Goal: Task Accomplishment & Management: Manage account settings

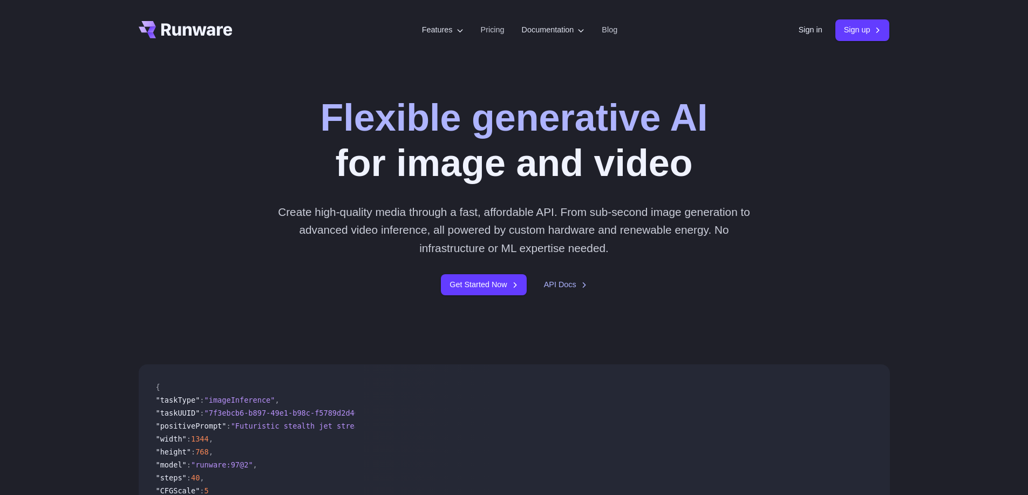
click at [828, 103] on div "Flexible generative AI for image and video Create high-quality media through a …" at bounding box center [514, 195] width 751 height 200
click at [799, 32] on link "Sign in" at bounding box center [811, 30] width 24 height 12
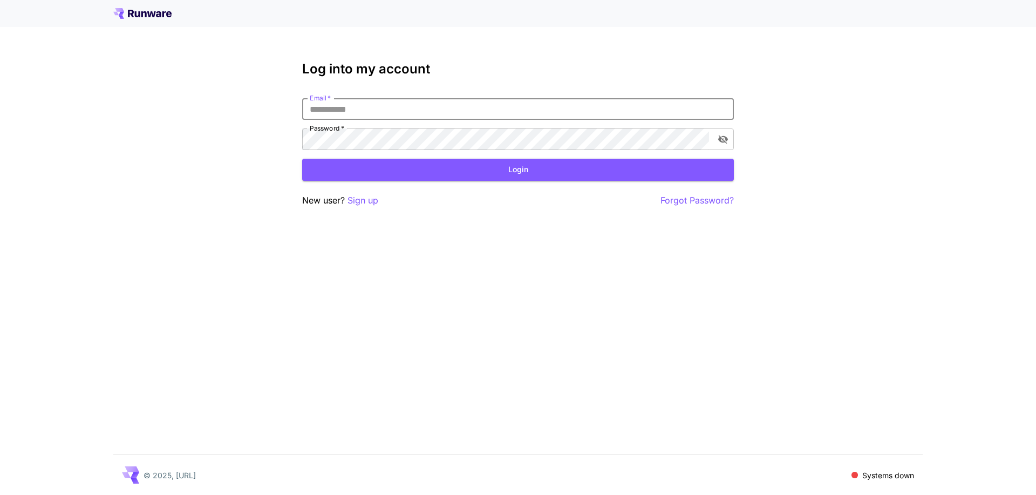
click at [515, 104] on input "Email   *" at bounding box center [518, 109] width 432 height 22
type input "**********"
click at [564, 167] on button "Login" at bounding box center [518, 170] width 432 height 22
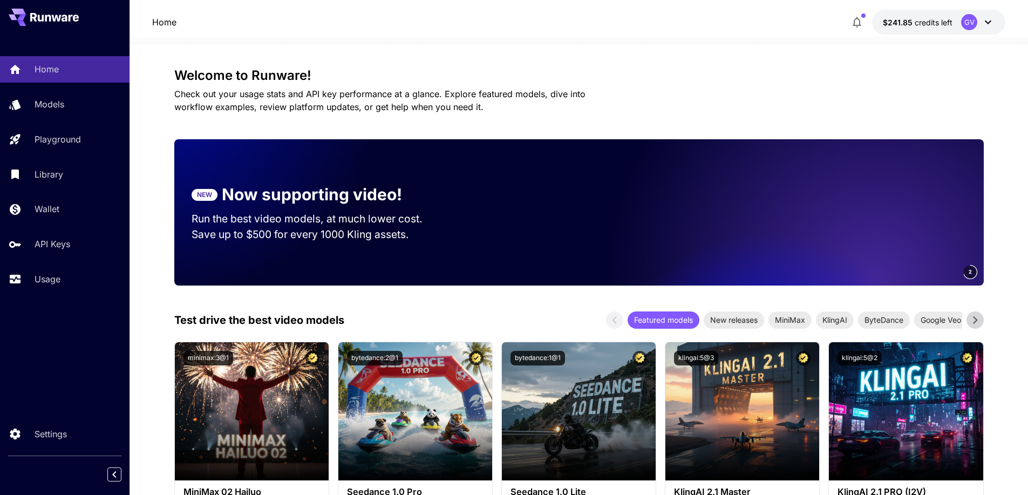
click at [860, 17] on icon "button" at bounding box center [857, 22] width 13 height 13
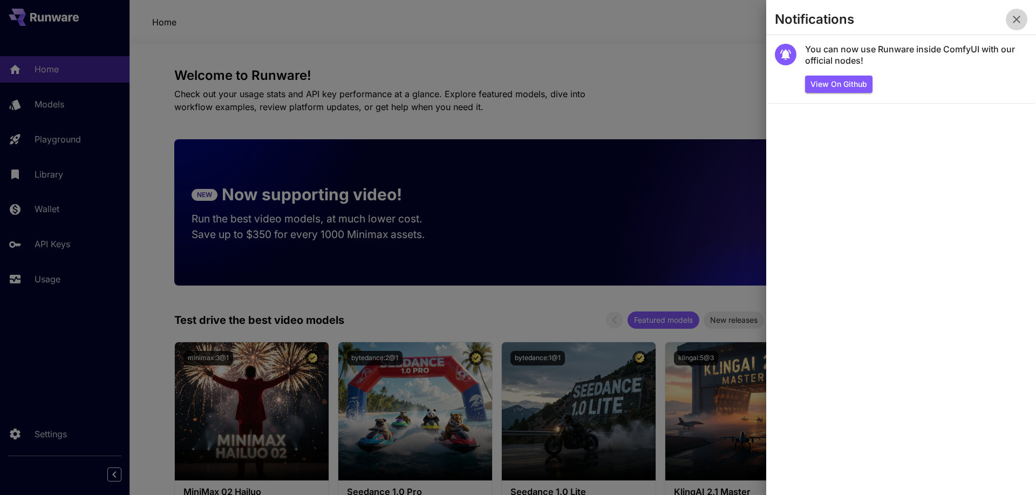
click at [1019, 20] on icon "button" at bounding box center [1017, 19] width 13 height 13
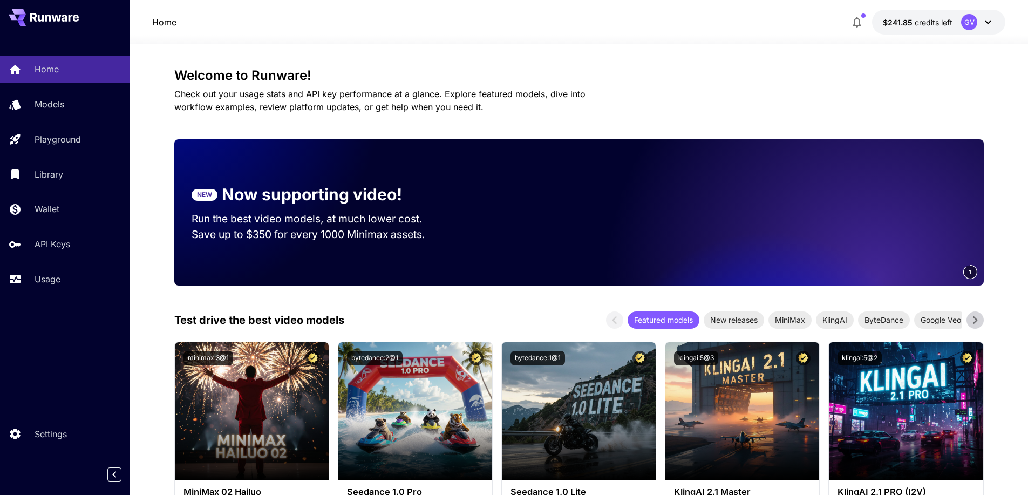
click at [986, 21] on icon at bounding box center [988, 23] width 6 height 4
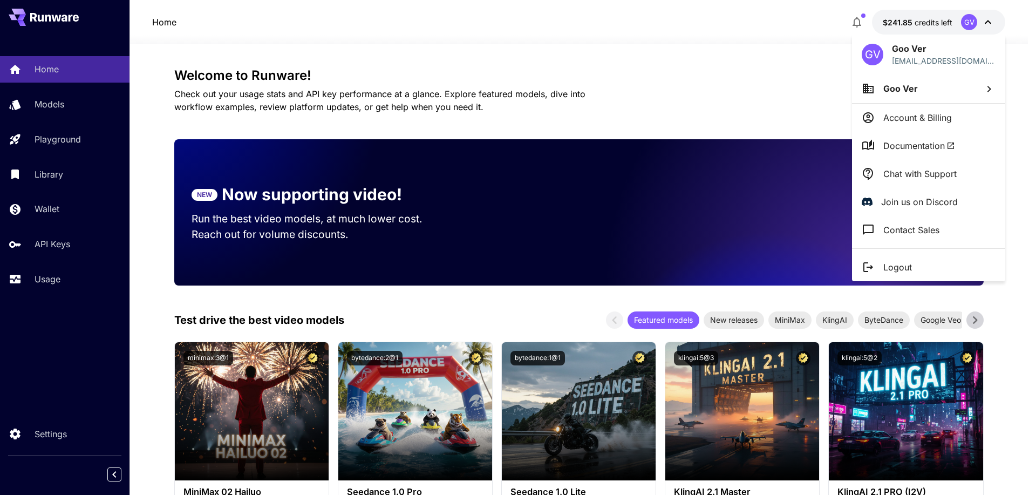
click at [991, 23] on div at bounding box center [518, 247] width 1036 height 495
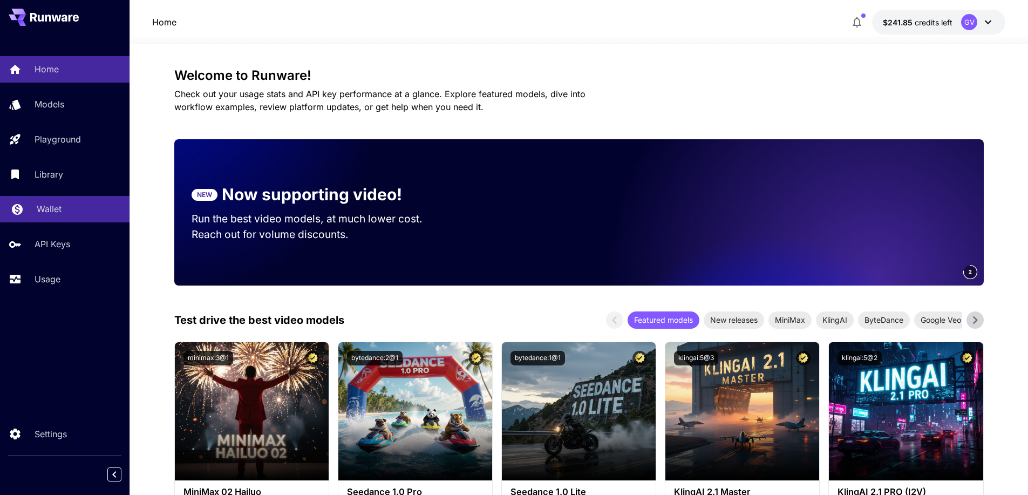
click at [72, 213] on div "Wallet" at bounding box center [79, 208] width 84 height 13
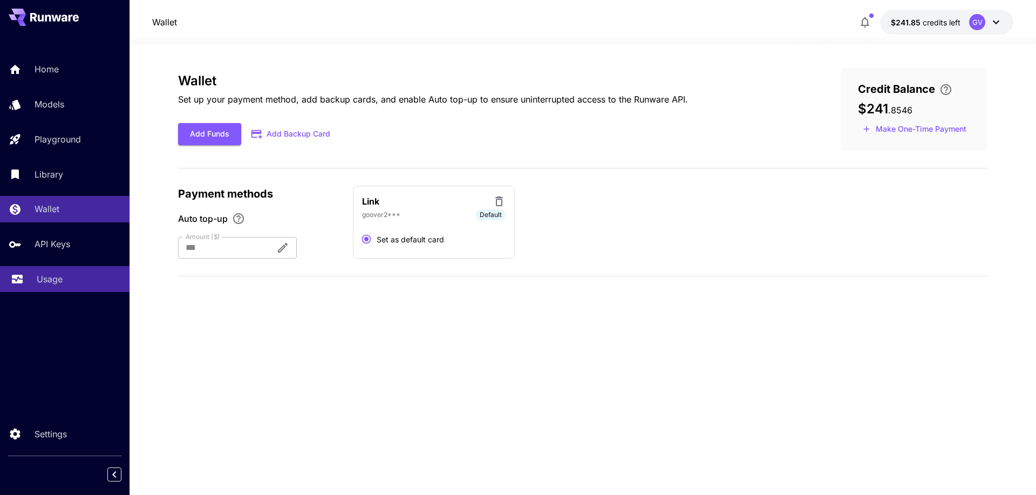
click at [61, 281] on p "Usage" at bounding box center [50, 279] width 26 height 13
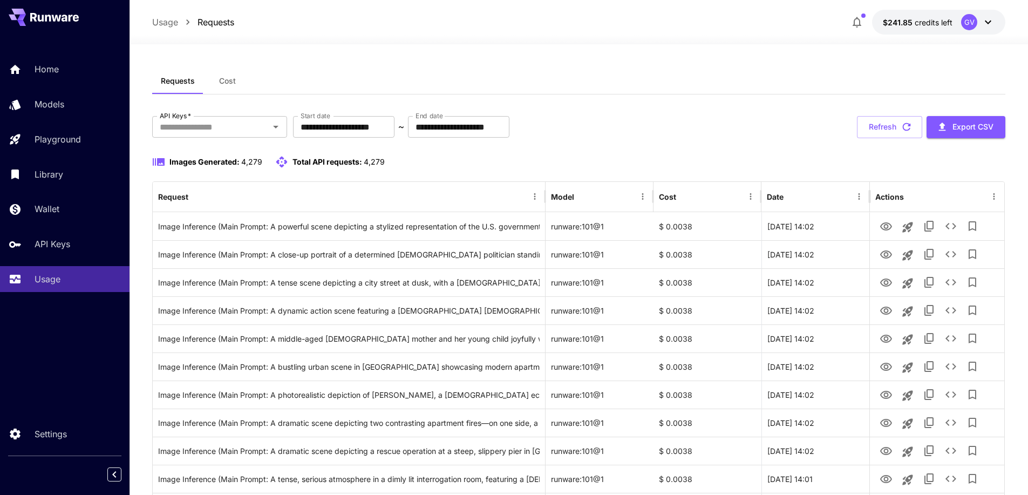
click at [230, 82] on span "Cost" at bounding box center [227, 81] width 17 height 10
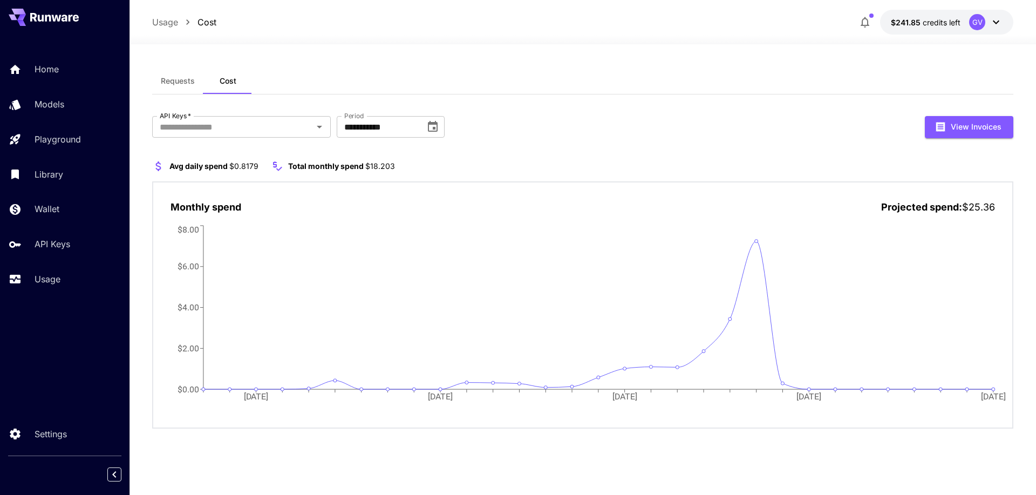
click at [179, 82] on span "Requests" at bounding box center [178, 81] width 34 height 10
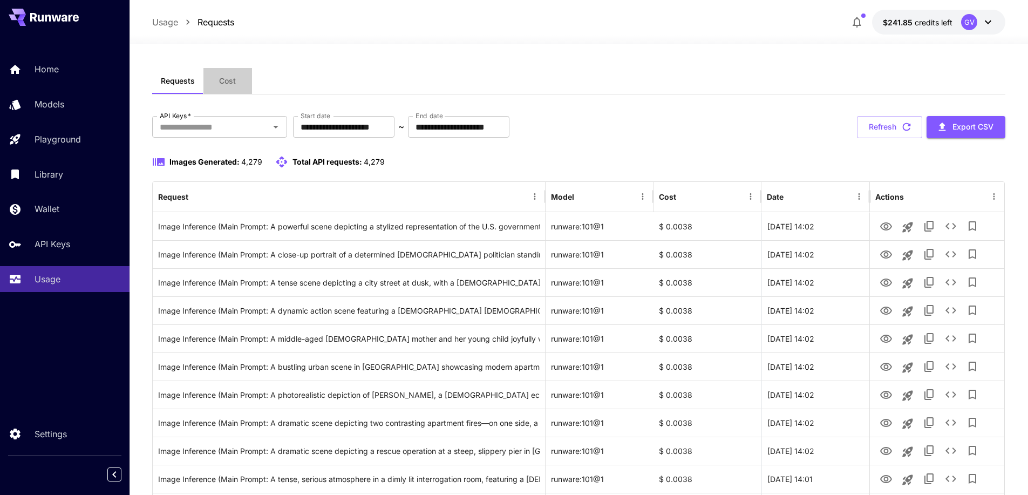
click at [232, 82] on span "Cost" at bounding box center [227, 81] width 17 height 10
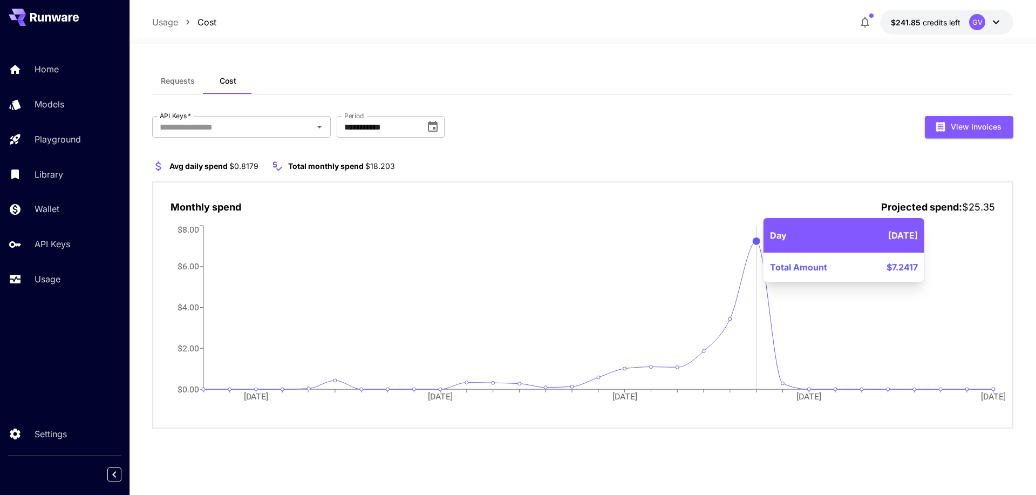
click at [757, 245] on circle at bounding box center [757, 240] width 9 height 9
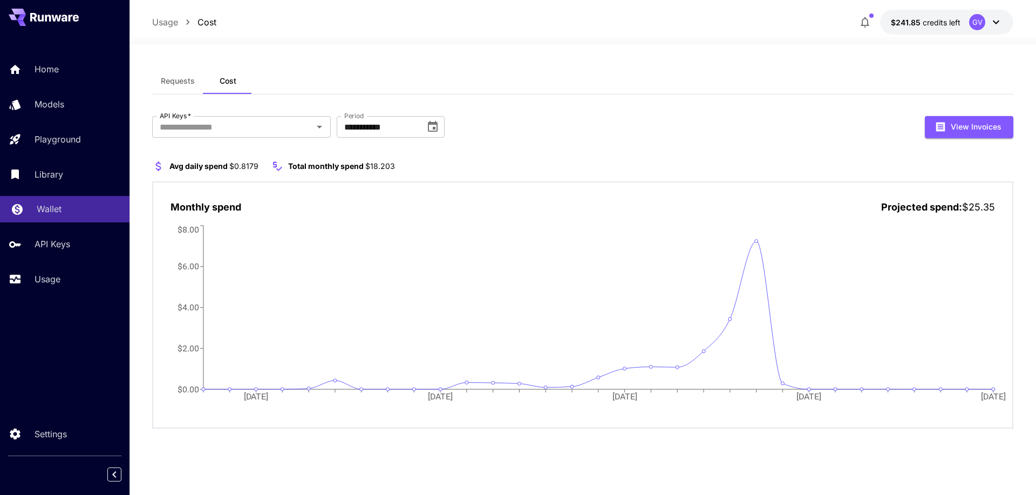
click at [56, 209] on p "Wallet" at bounding box center [49, 208] width 25 height 13
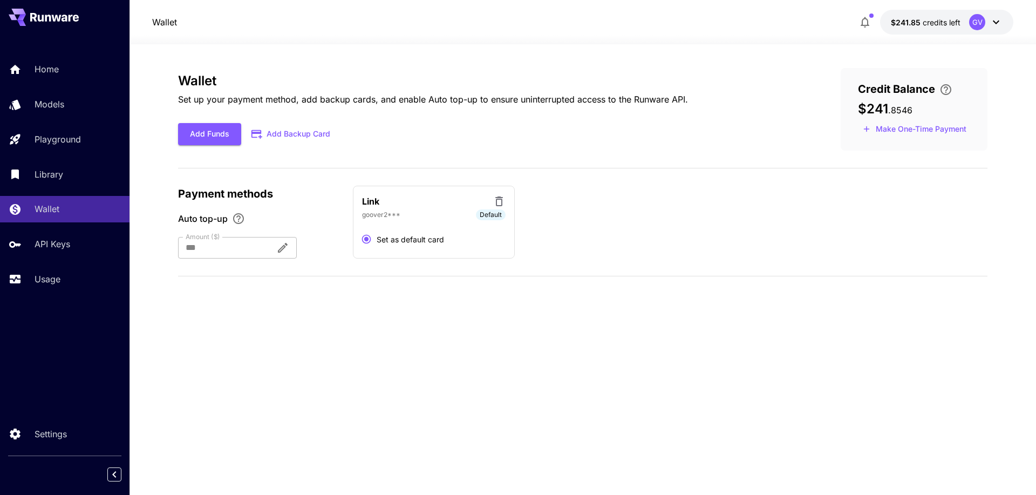
click at [403, 309] on div "Wallet Set up your payment method, add backup cards, and enable Auto top-up to …" at bounding box center [583, 269] width 810 height 403
click at [350, 263] on div "Wallet Set up your payment method, add backup cards, and enable Auto top-up to …" at bounding box center [583, 176] width 810 height 217
click at [470, 49] on div "Wallet Set up your payment method, add backup cards, and enable Auto top-up to …" at bounding box center [583, 269] width 810 height 451
